Goal: Use online tool/utility: Utilize a website feature to perform a specific function

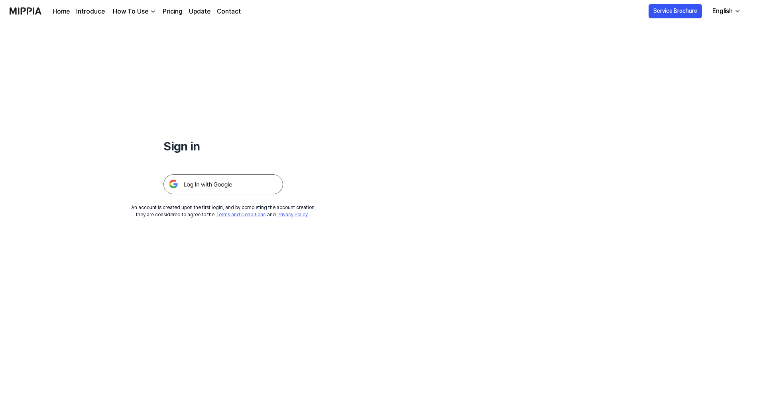
click at [238, 187] on img at bounding box center [224, 184] width 120 height 20
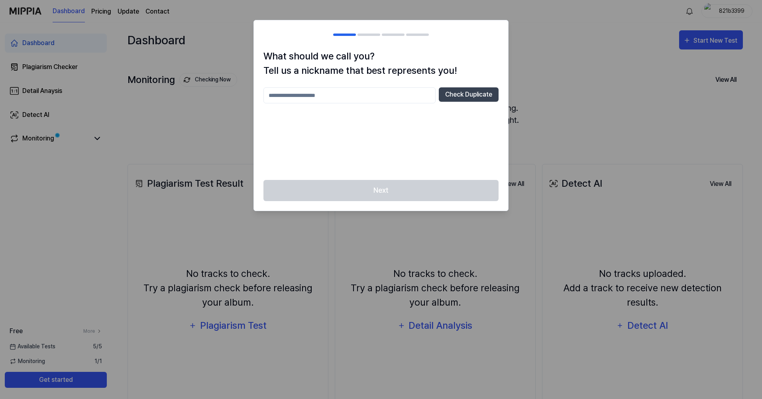
click at [384, 91] on input "text" at bounding box center [350, 95] width 172 height 16
type input "*"
type input "**********"
click at [467, 98] on button "Check Duplicate" at bounding box center [469, 94] width 60 height 14
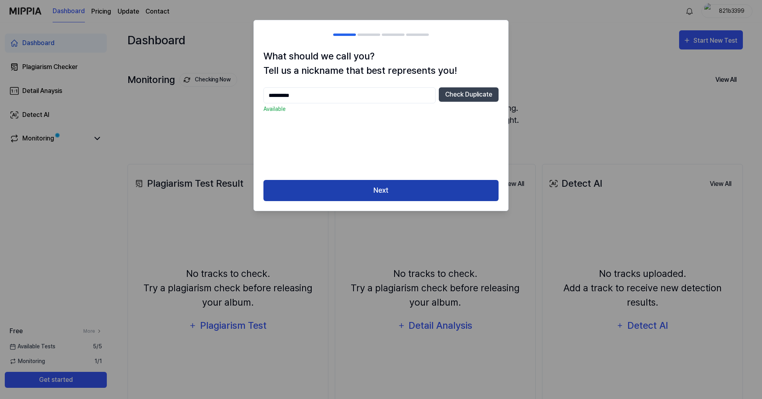
click at [401, 193] on button "Next" at bounding box center [381, 190] width 235 height 21
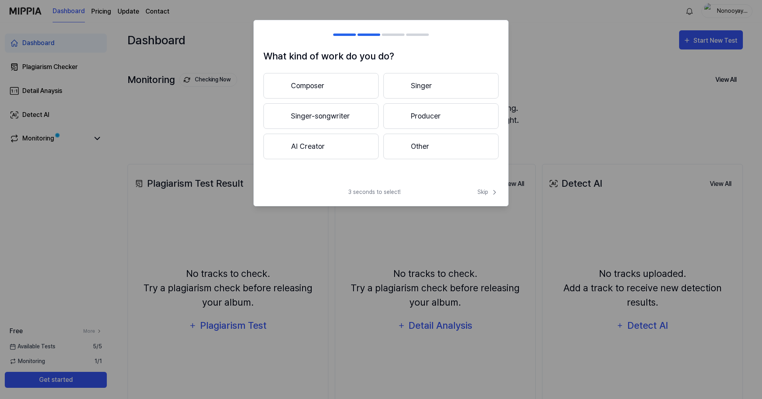
click at [413, 93] on button "Singer" at bounding box center [441, 86] width 115 height 26
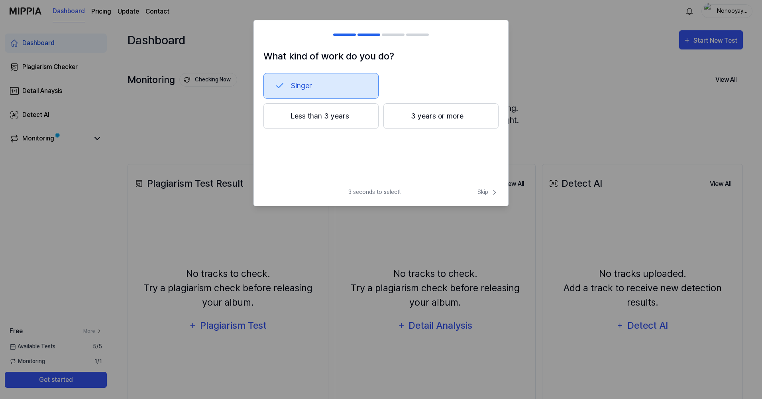
click at [354, 92] on button "Singer" at bounding box center [321, 86] width 115 height 26
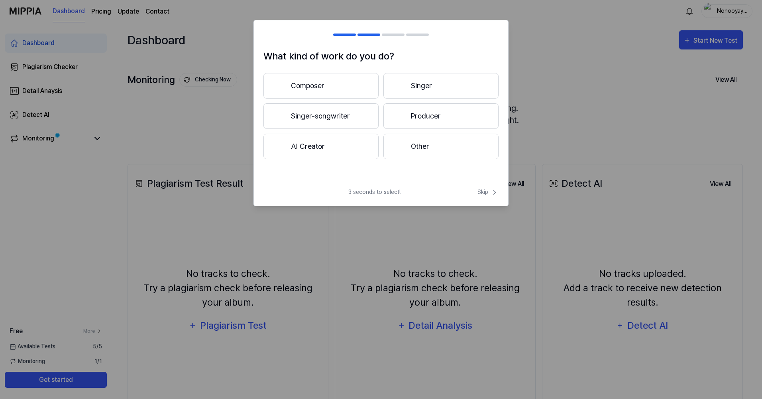
click at [417, 146] on button "Other" at bounding box center [441, 147] width 115 height 26
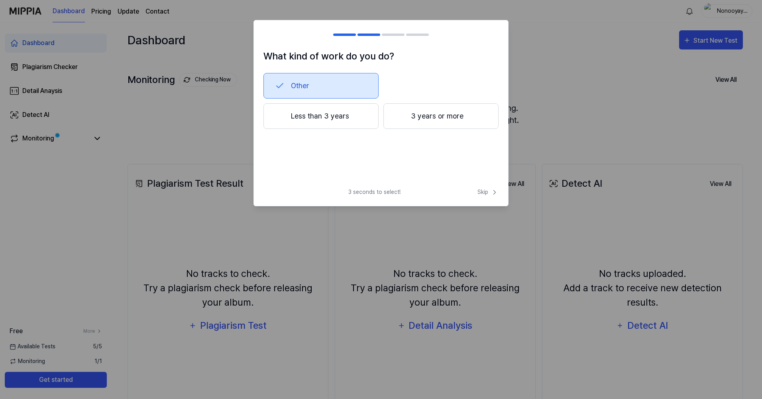
click at [365, 119] on button "Less than 3 years" at bounding box center [321, 116] width 115 height 26
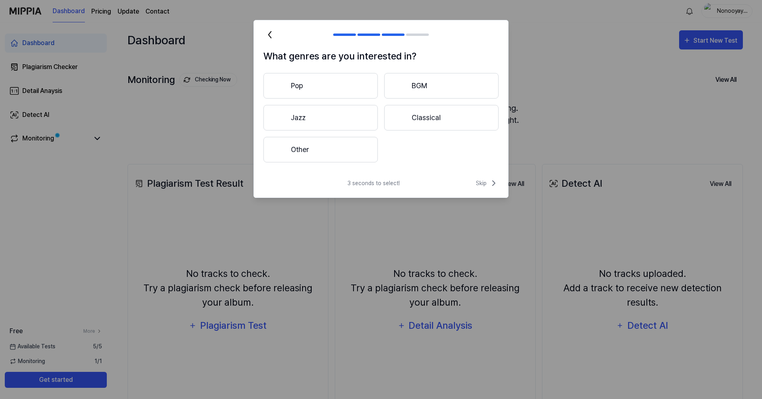
click at [347, 162] on div "What genres are you interested in? Pop BGM Jazz Classical Other" at bounding box center [381, 110] width 254 height 123
click at [349, 158] on button "Other" at bounding box center [321, 150] width 114 height 26
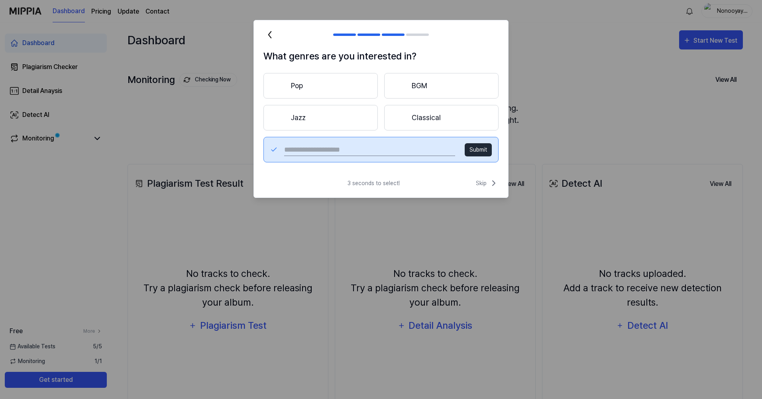
click at [418, 150] on input "text" at bounding box center [369, 149] width 171 height 13
click at [366, 127] on button "Jazz" at bounding box center [321, 118] width 114 height 26
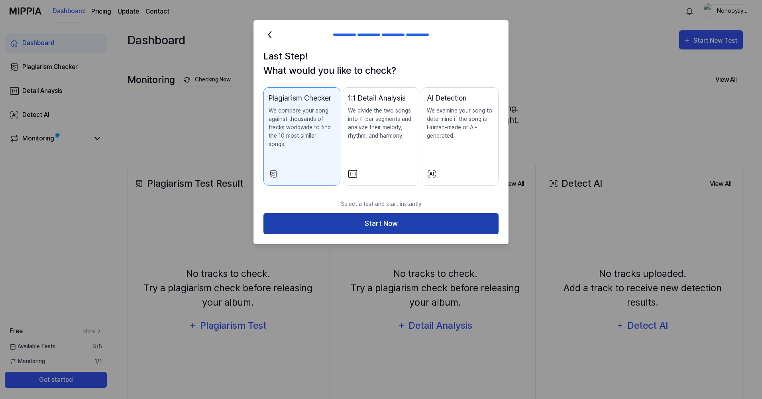
click at [400, 221] on button "Start Now" at bounding box center [381, 223] width 235 height 21
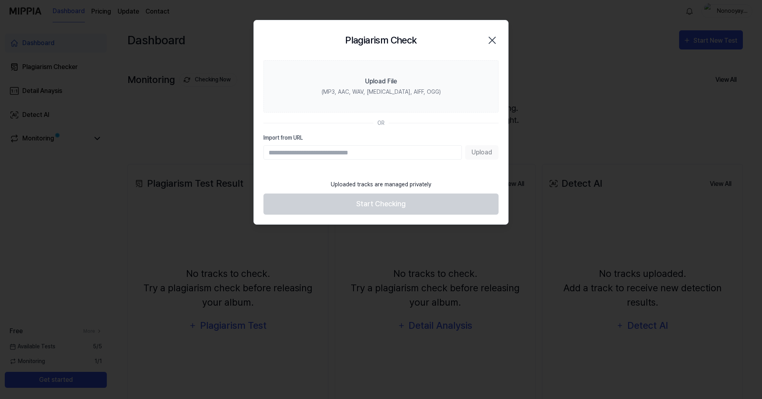
click at [415, 158] on input "Import from URL" at bounding box center [363, 152] width 199 height 14
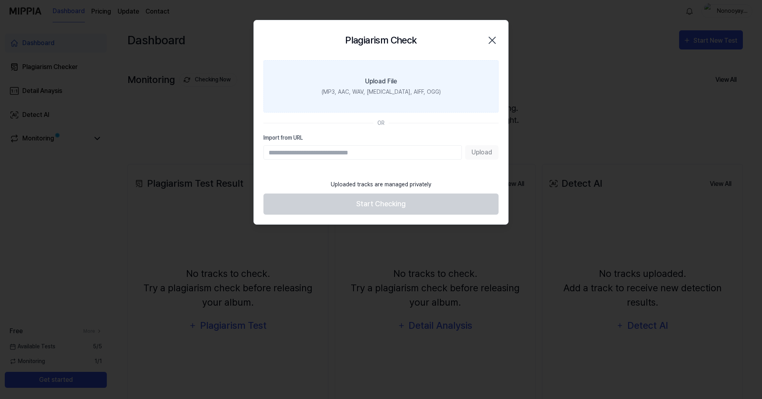
click at [398, 95] on div "(MP3, AAC, WAV, FLAC, AIFF, OGG)" at bounding box center [381, 92] width 119 height 8
click at [0, 0] on input "Upload File (MP3, AAC, WAV, FLAC, AIFF, OGG)" at bounding box center [0, 0] width 0 height 0
click at [396, 89] on div "(MP3, AAC, WAV, FLAC, AIFF, OGG)" at bounding box center [381, 92] width 119 height 8
click at [0, 0] on input "Upload File (MP3, AAC, WAV, FLAC, AIFF, OGG)" at bounding box center [0, 0] width 0 height 0
click at [415, 91] on div "(MP3, AAC, WAV, FLAC, AIFF, OGG)" at bounding box center [381, 92] width 119 height 8
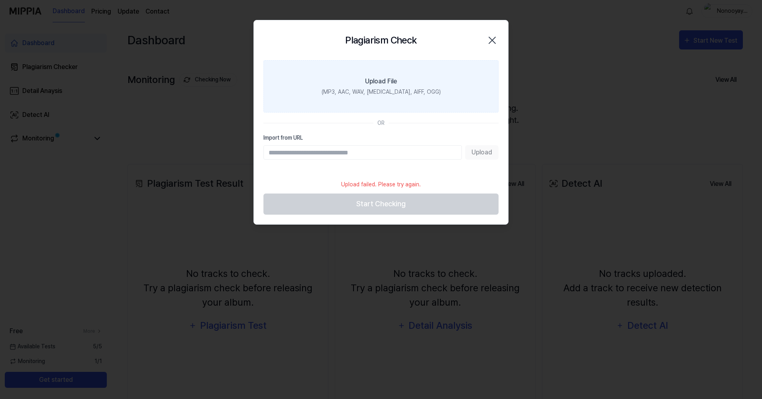
click at [0, 0] on input "Upload File (MP3, AAC, WAV, FLAC, AIFF, OGG)" at bounding box center [0, 0] width 0 height 0
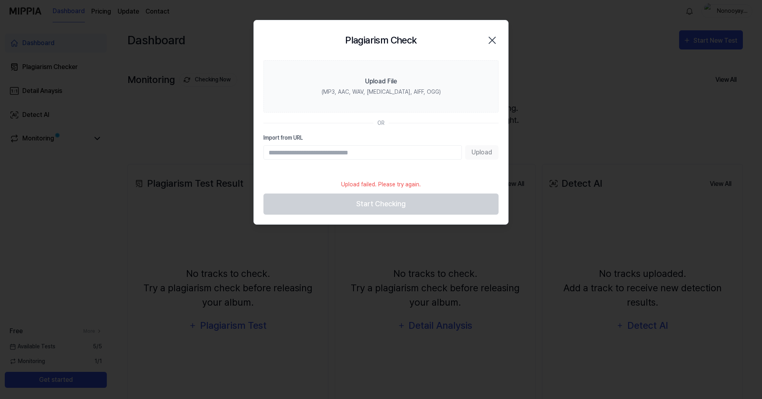
click at [401, 204] on footer "Upload failed. Please try again. Start Checking" at bounding box center [381, 194] width 235 height 39
click at [378, 152] on input "Import from URL" at bounding box center [363, 152] width 199 height 14
click at [447, 171] on section "Upload File (MP3, AAC, WAV, FLAC, AIFF, OGG) OR Import from URL Upload" at bounding box center [381, 117] width 254 height 115
click at [490, 40] on icon "button" at bounding box center [492, 40] width 13 height 13
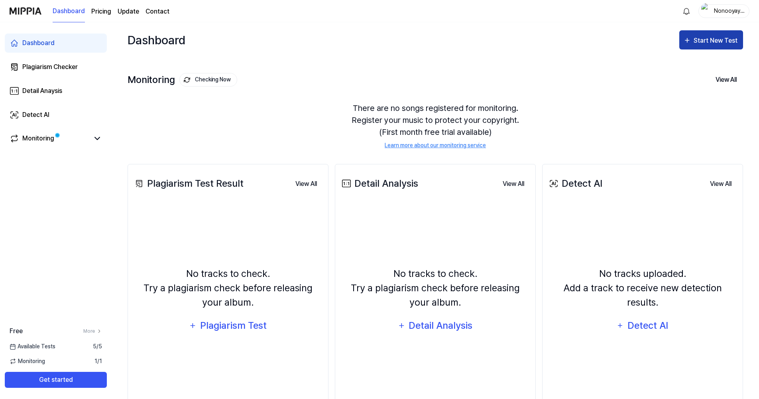
click at [697, 44] on div "Start New Test" at bounding box center [716, 40] width 45 height 10
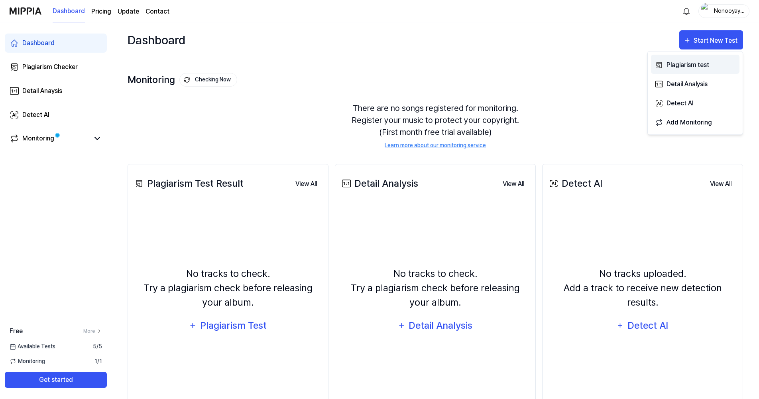
click at [687, 63] on div "Plagiarism test" at bounding box center [701, 65] width 69 height 10
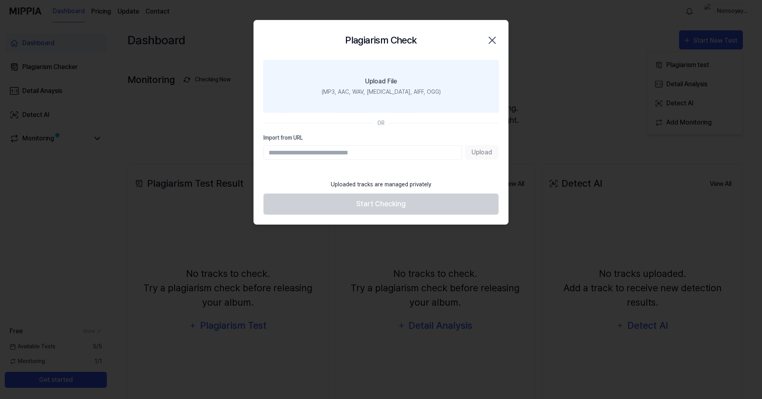
click at [469, 88] on label "Upload File (MP3, AAC, WAV, FLAC, AIFF, OGG)" at bounding box center [381, 86] width 235 height 52
click at [0, 0] on input "Upload File (MP3, AAC, WAV, FLAC, AIFF, OGG)" at bounding box center [0, 0] width 0 height 0
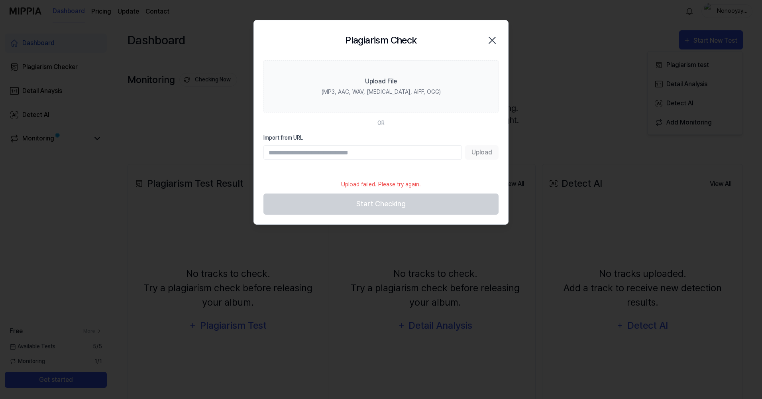
click at [411, 211] on footer "Upload failed. Please try again. Start Checking" at bounding box center [381, 194] width 235 height 39
